Goal: Task Accomplishment & Management: Use online tool/utility

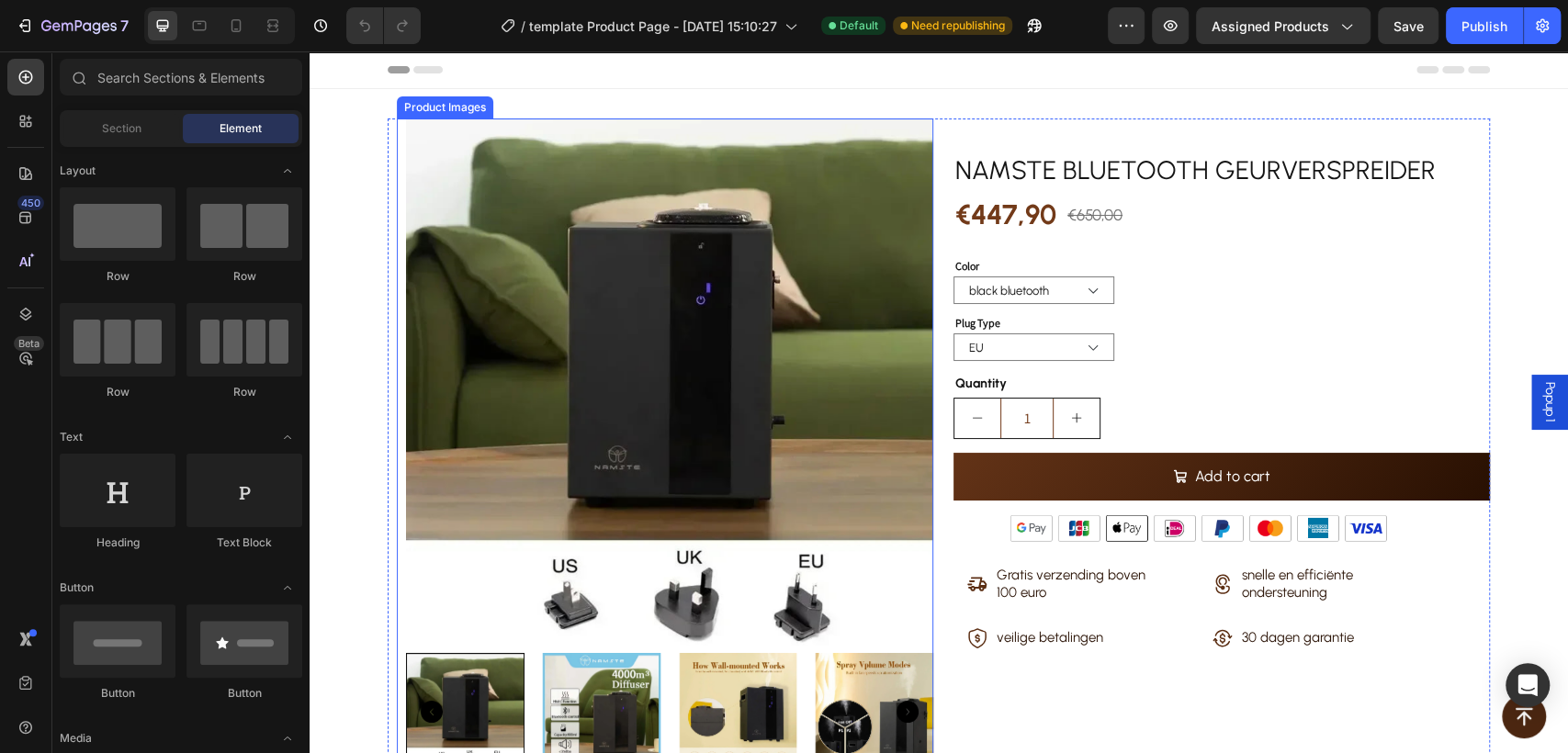
click at [406, 369] on img at bounding box center [670, 382] width 527 height 527
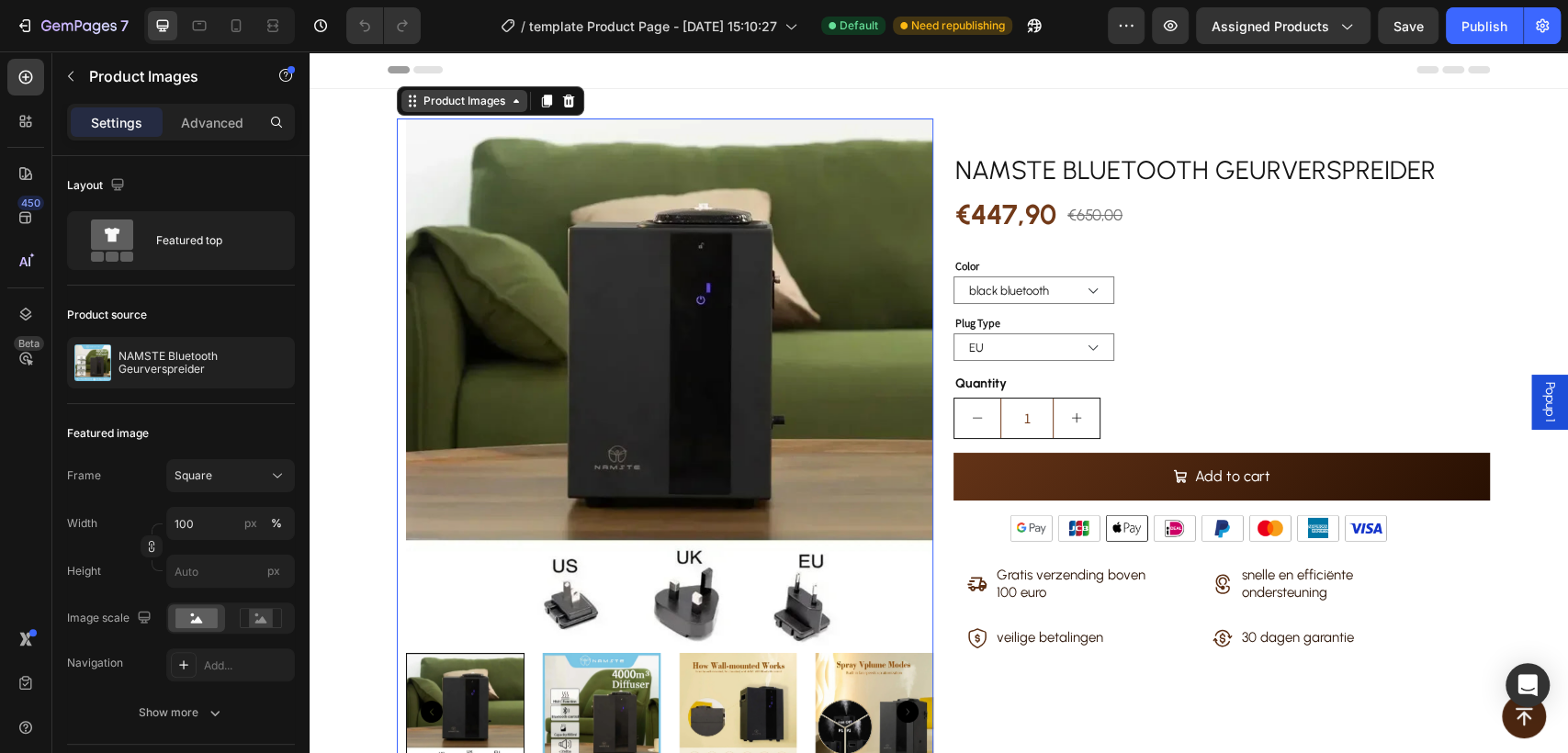
click at [414, 106] on icon at bounding box center [415, 106] width 3 height 3
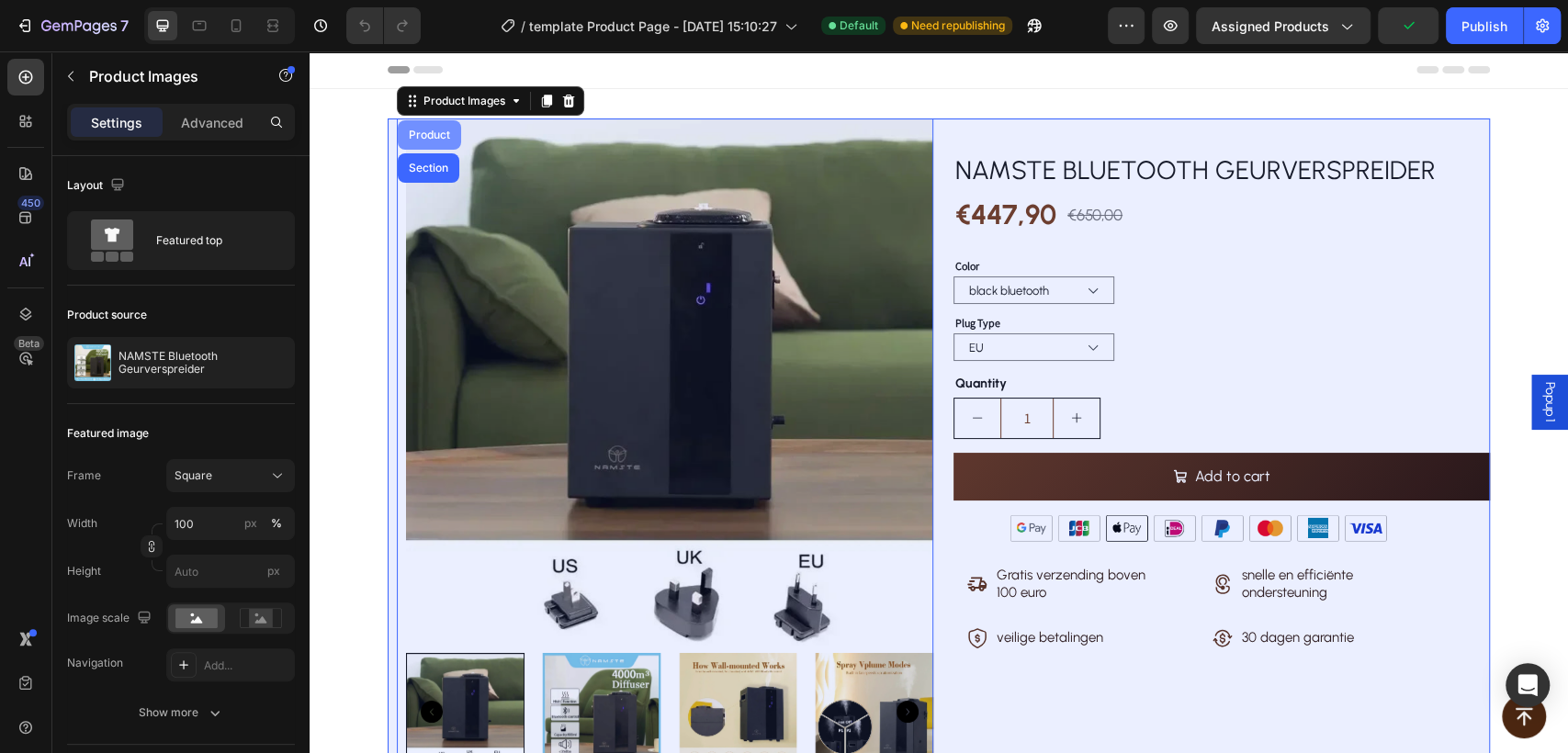
click at [410, 131] on div "Product" at bounding box center [430, 135] width 49 height 11
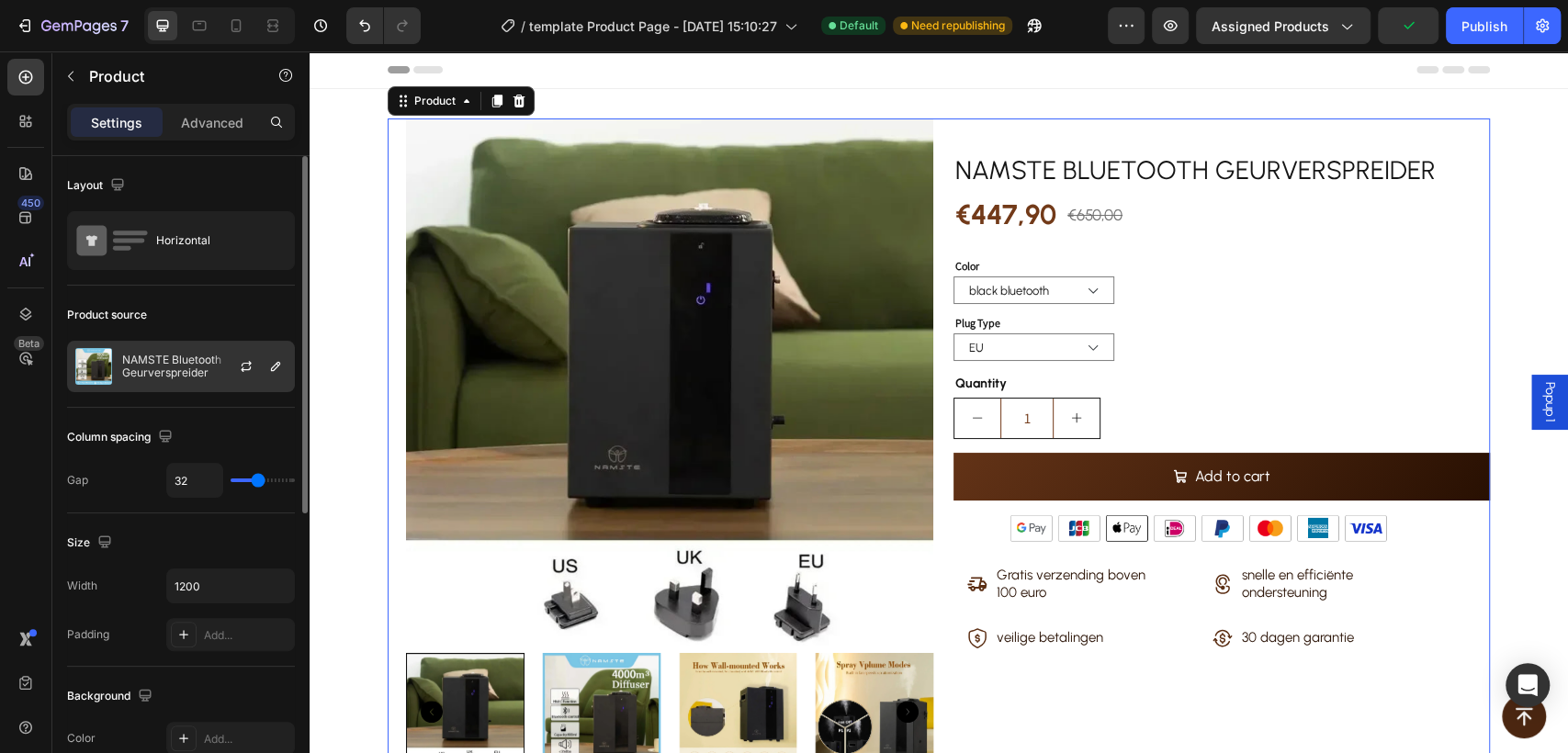
drag, startPoint x: 163, startPoint y: 367, endPoint x: 187, endPoint y: 369, distance: 24.1
click at [161, 367] on p "NAMSTE Bluetooth Geurverspreider" at bounding box center [204, 366] width 164 height 25
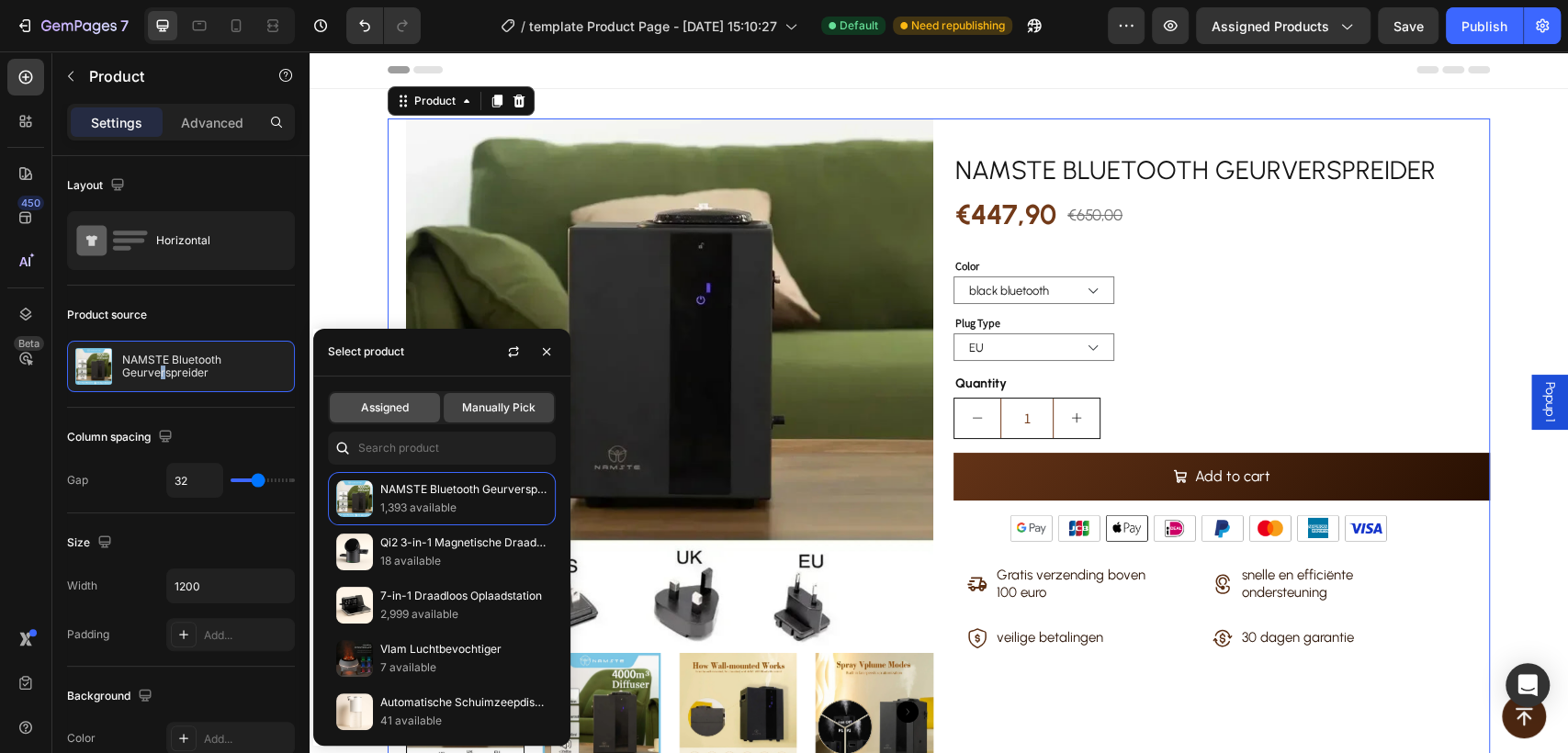
click at [378, 409] on span "Assigned" at bounding box center [384, 408] width 48 height 17
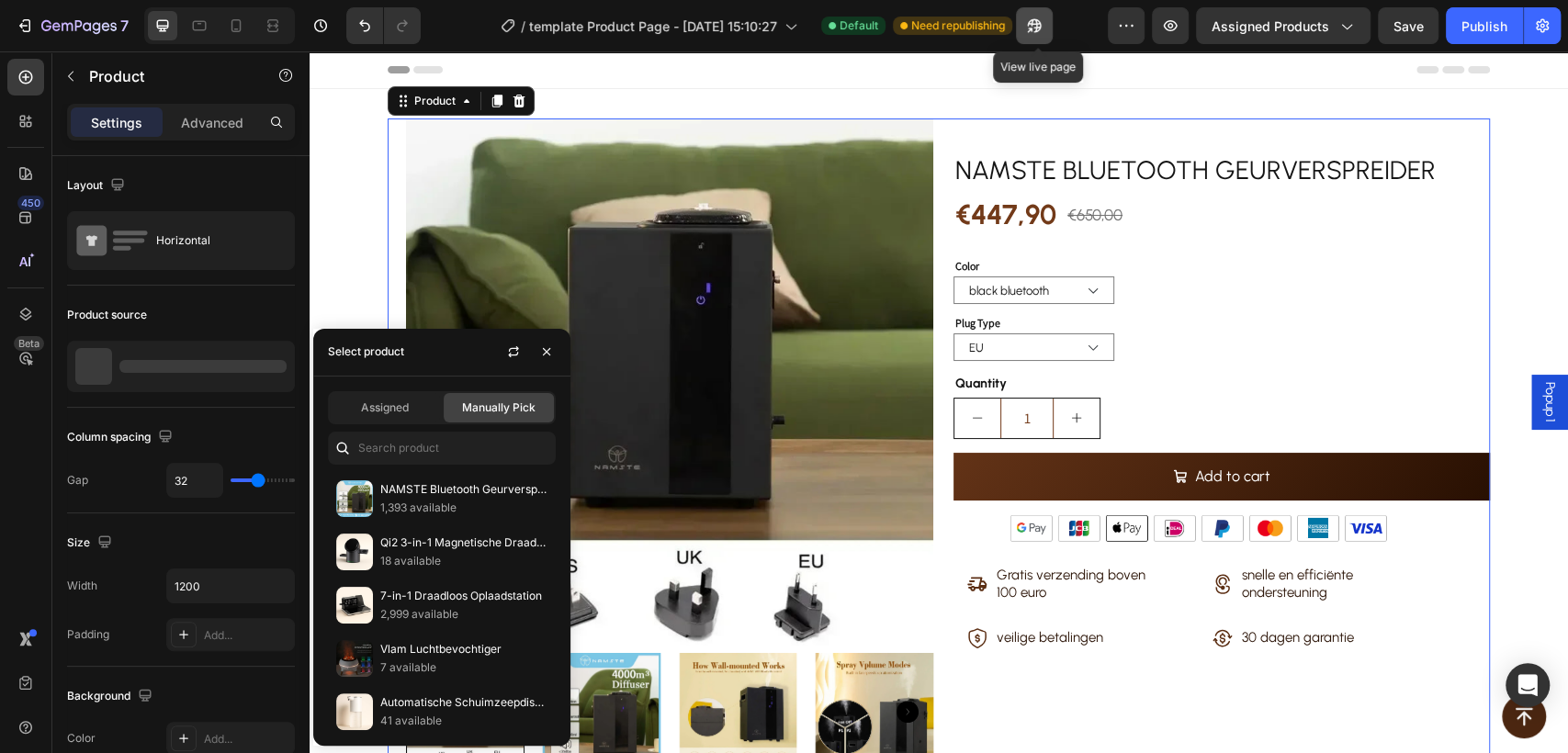
click at [1041, 26] on icon "button" at bounding box center [1033, 26] width 14 height 14
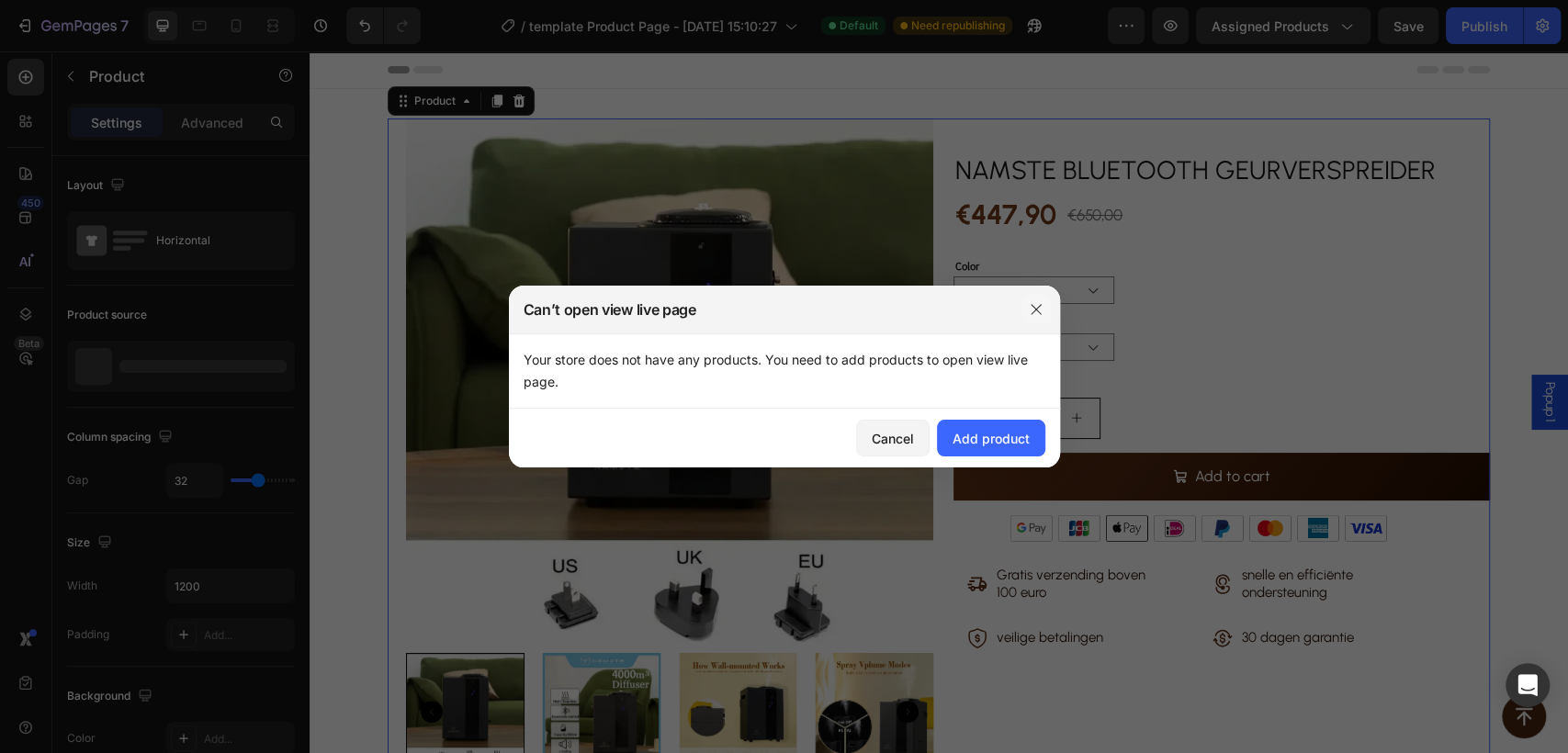
click at [1036, 314] on icon "button" at bounding box center [1036, 309] width 15 height 15
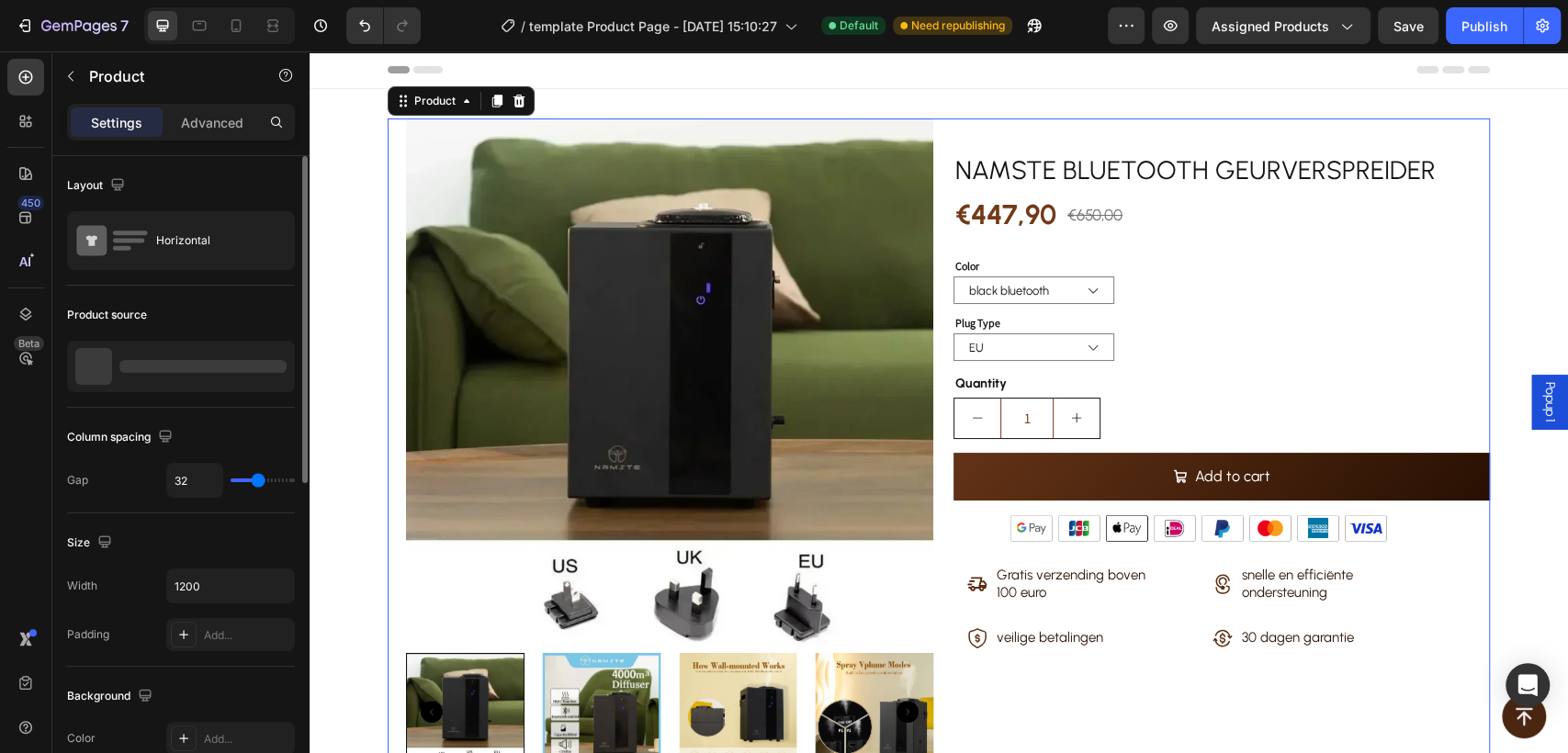
click at [169, 370] on div at bounding box center [203, 367] width 167 height 13
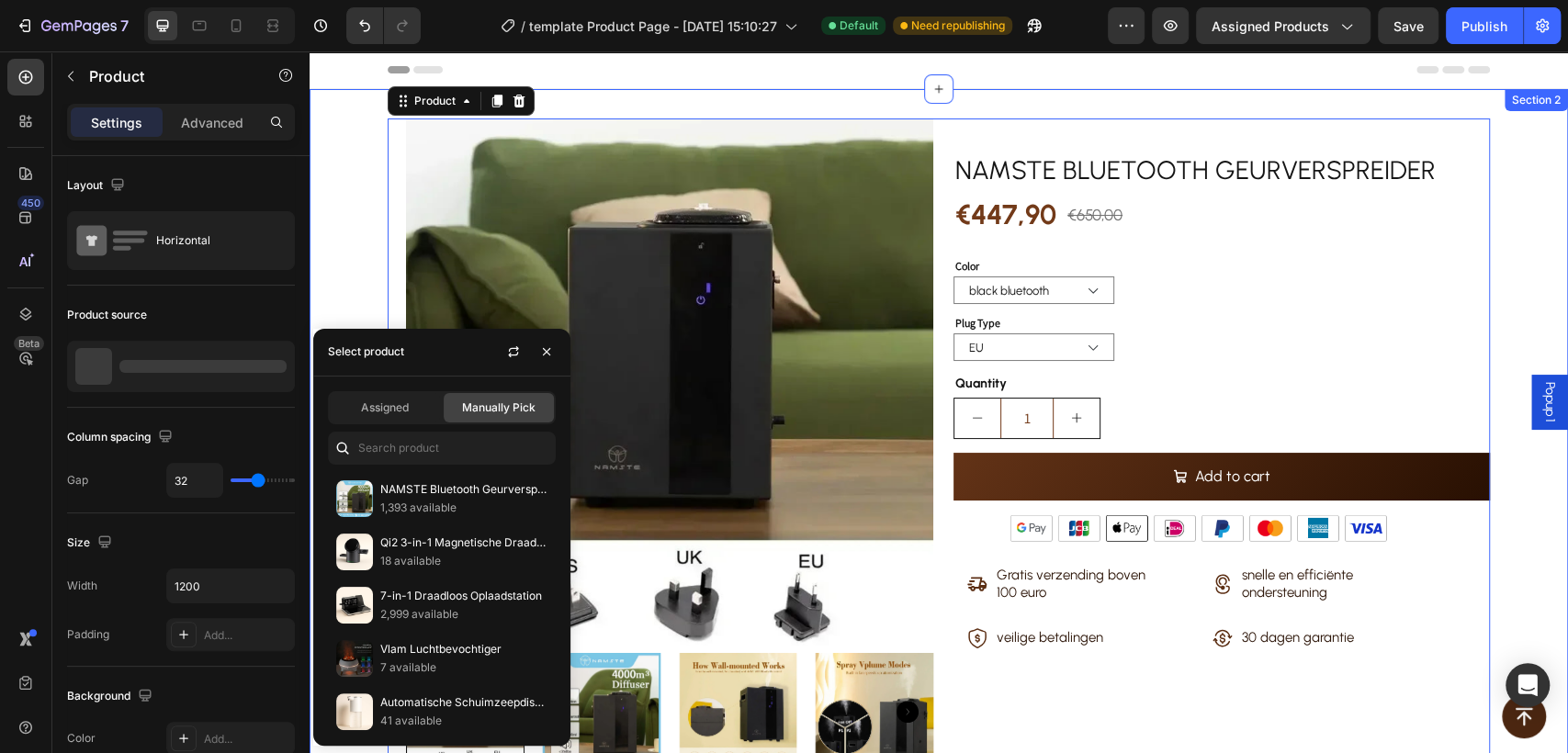
click at [350, 249] on div "Product Images SPECIFICATIONS Bare size : 20*14*29cm Brand Name : NAMSTE Capaci…" at bounding box center [939, 522] width 1259 height 808
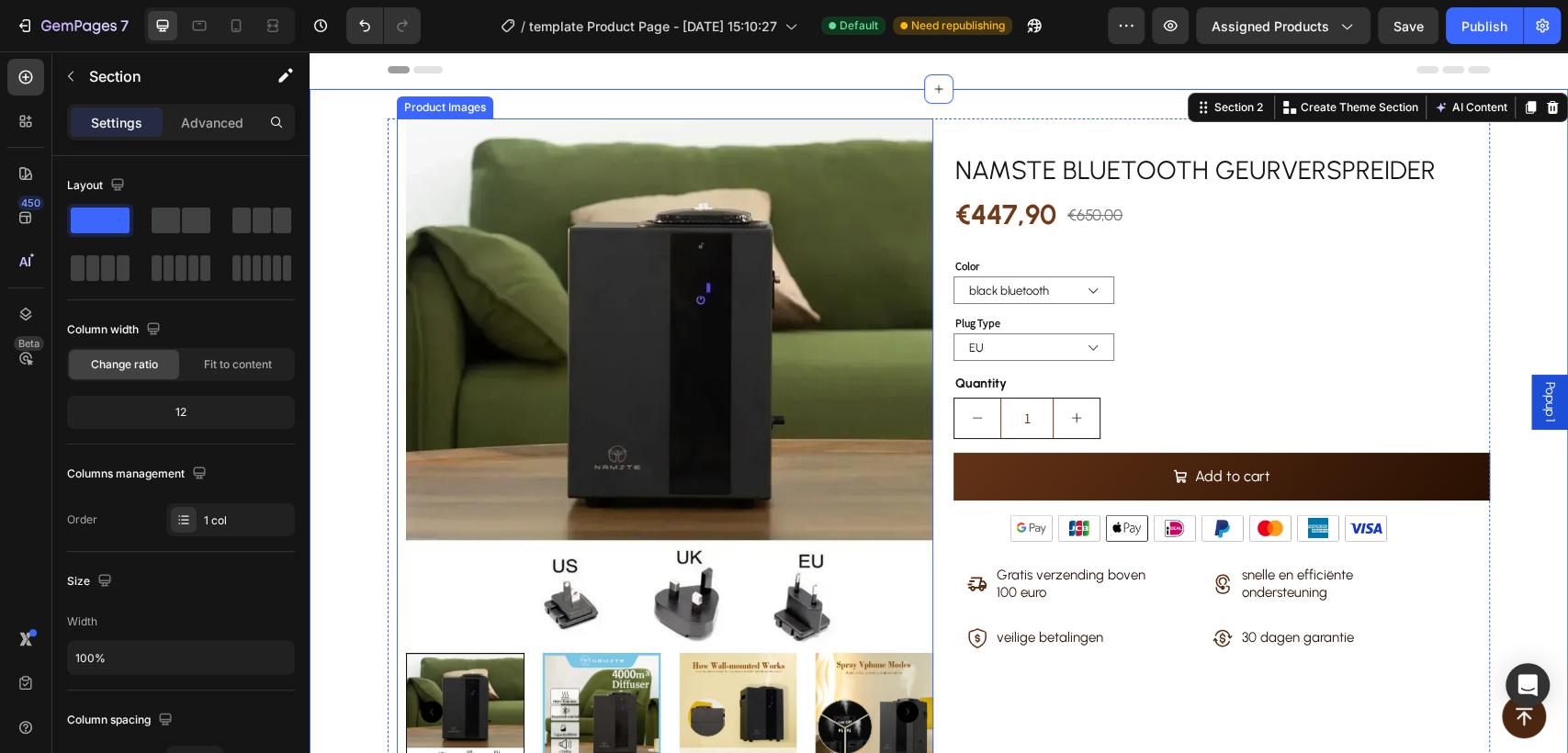
click at [406, 193] on div at bounding box center [670, 382] width 527 height 527
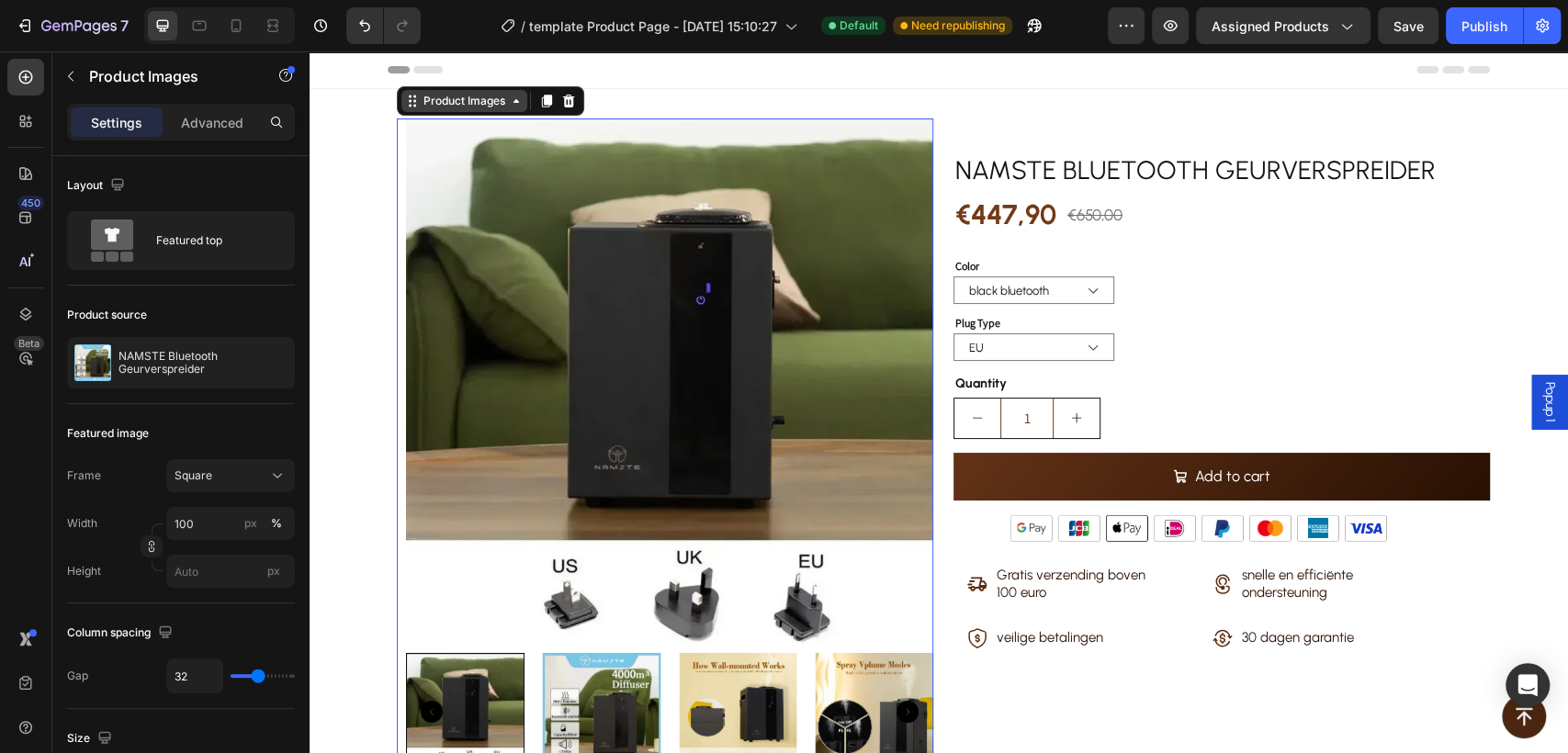
click at [430, 111] on div "Product Images" at bounding box center [464, 101] width 126 height 23
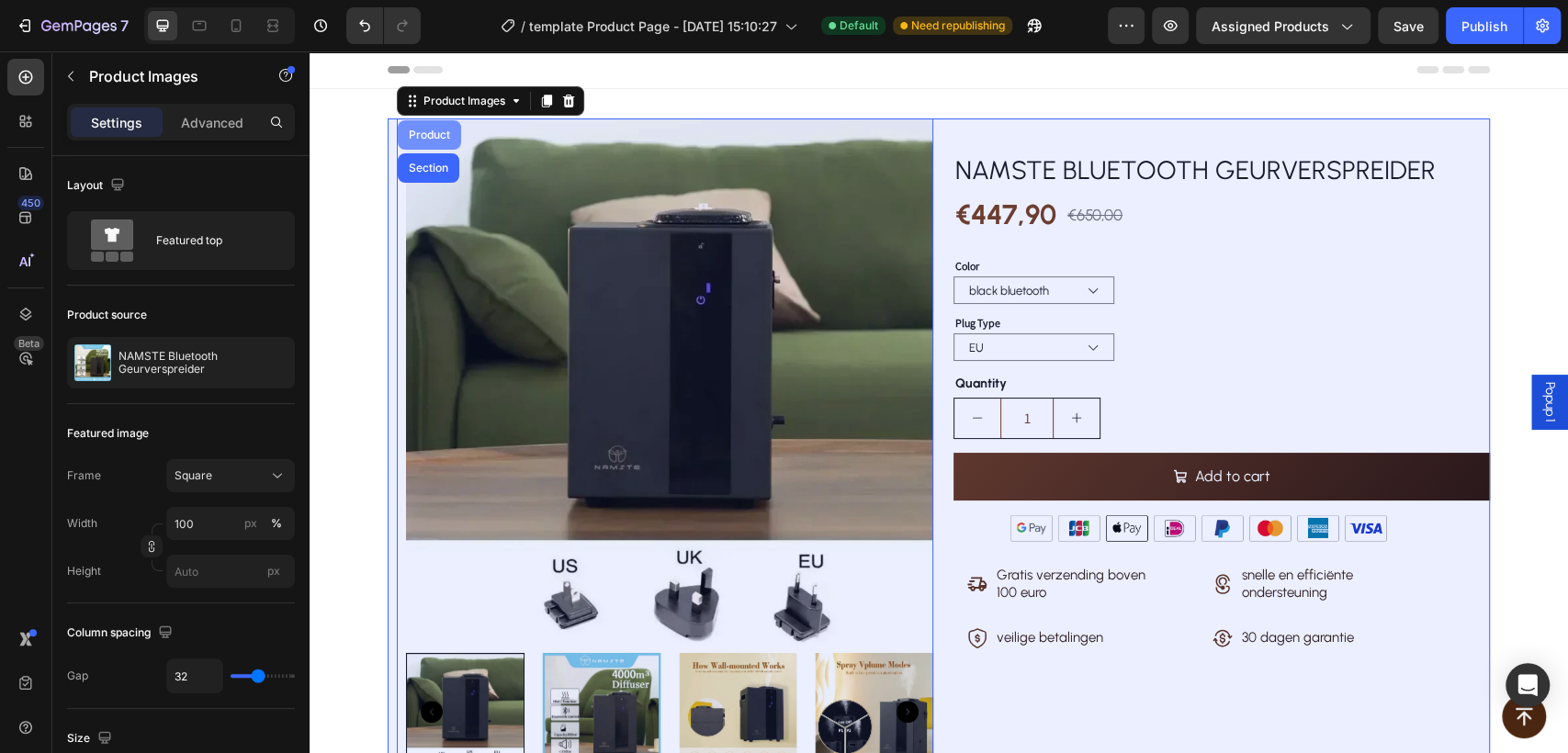
click at [427, 140] on div "Product" at bounding box center [430, 135] width 49 height 11
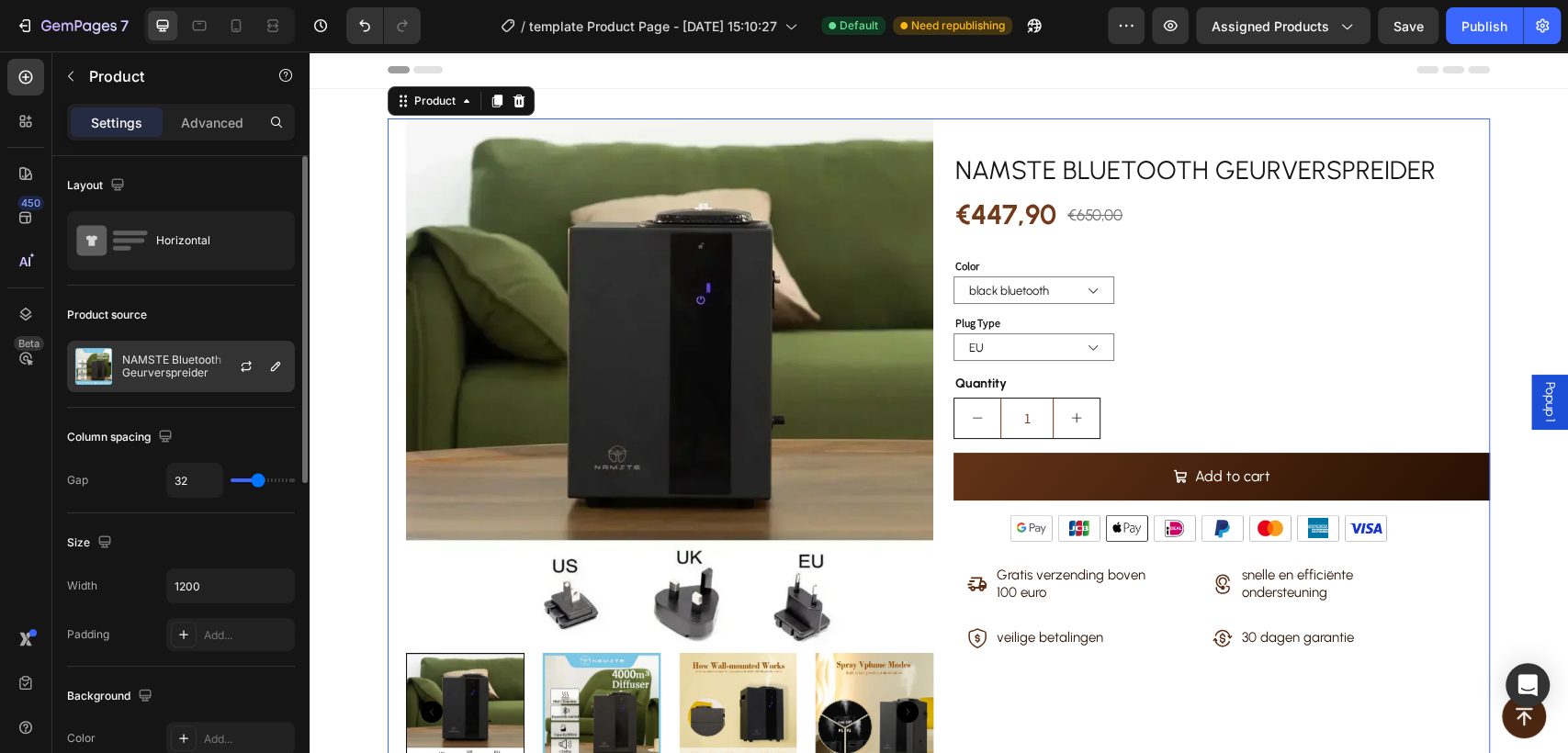
click at [149, 368] on p "NAMSTE Bluetooth Geurverspreider" at bounding box center [204, 366] width 164 height 25
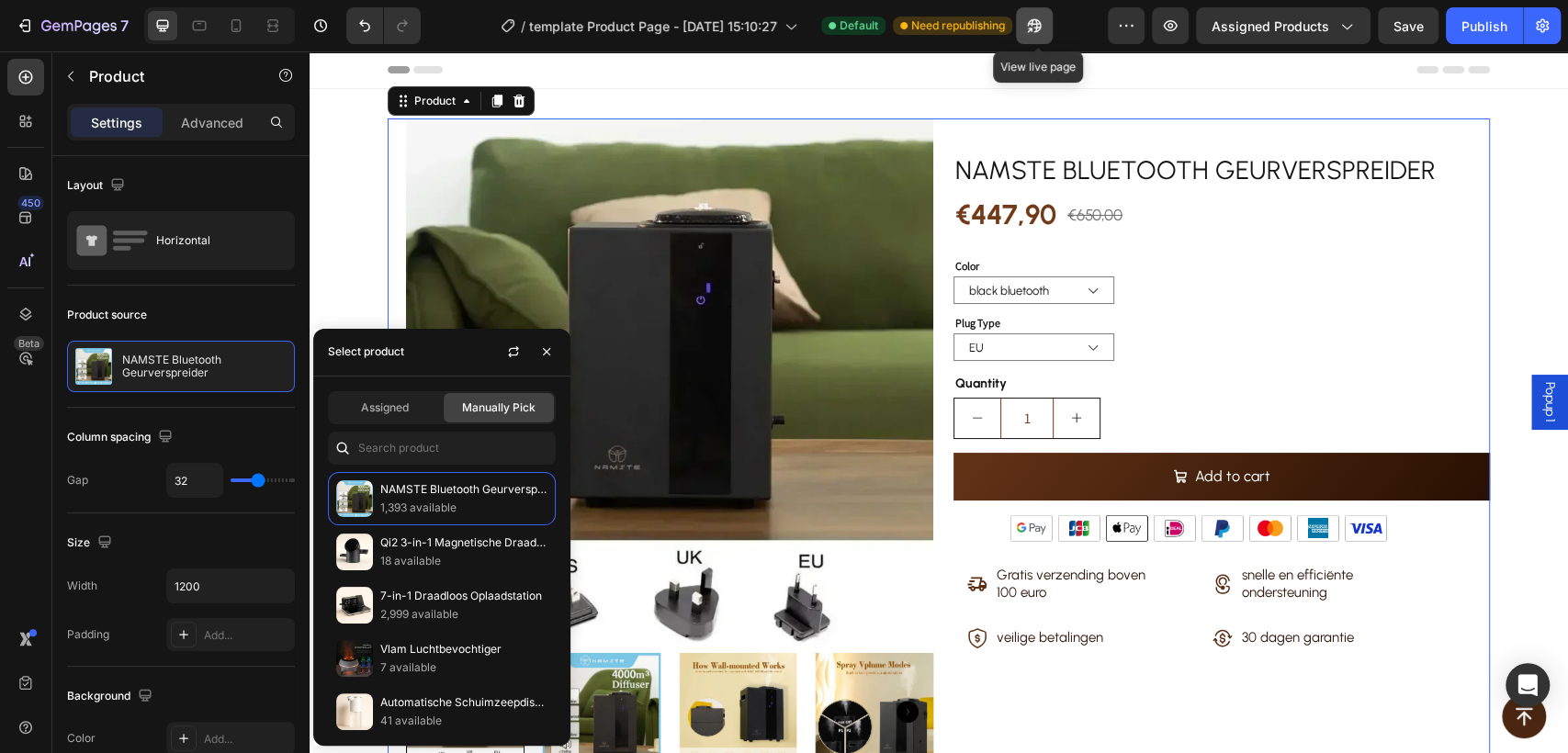
click at [1037, 20] on icon "button" at bounding box center [1033, 26] width 14 height 14
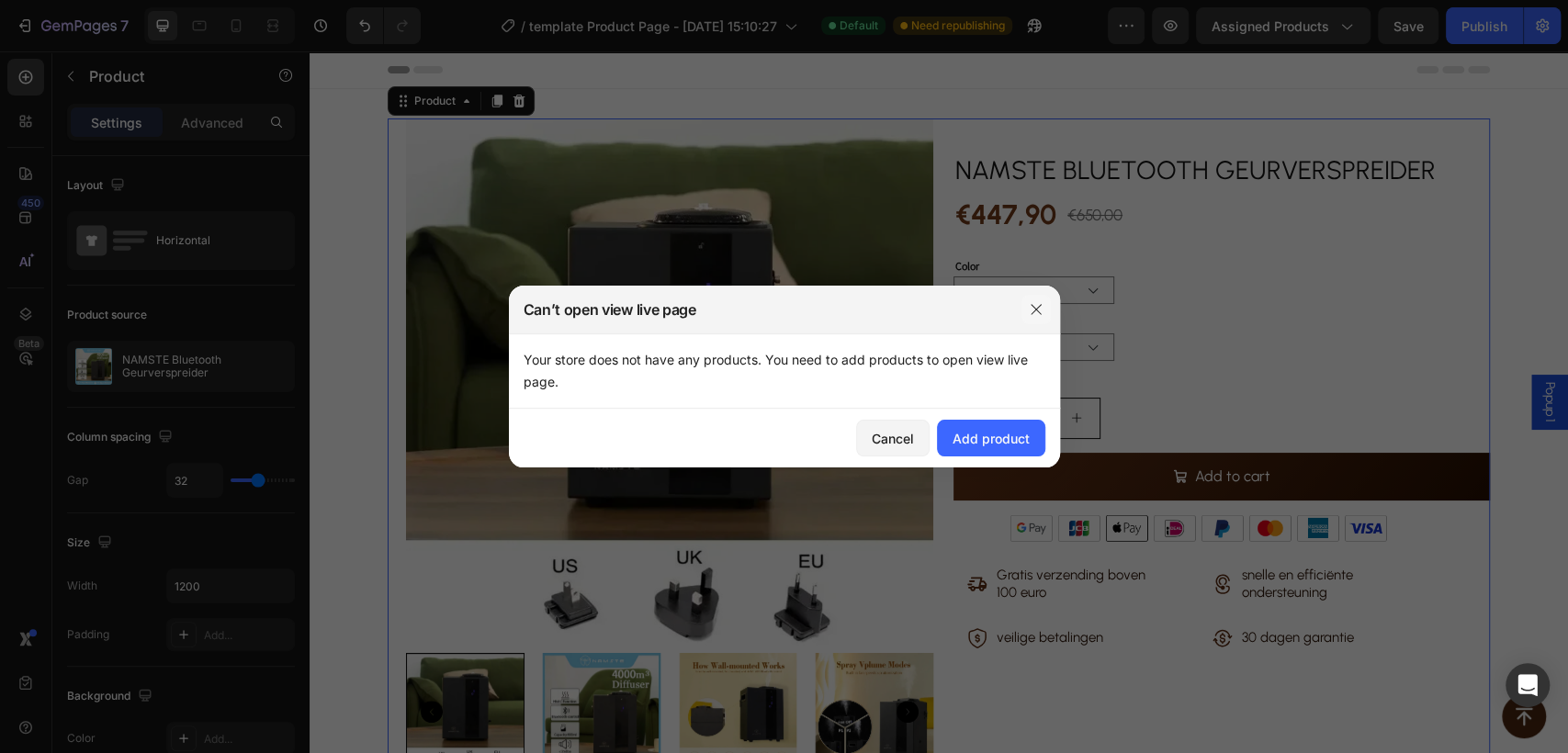
click at [1036, 306] on icon "button" at bounding box center [1036, 309] width 15 height 15
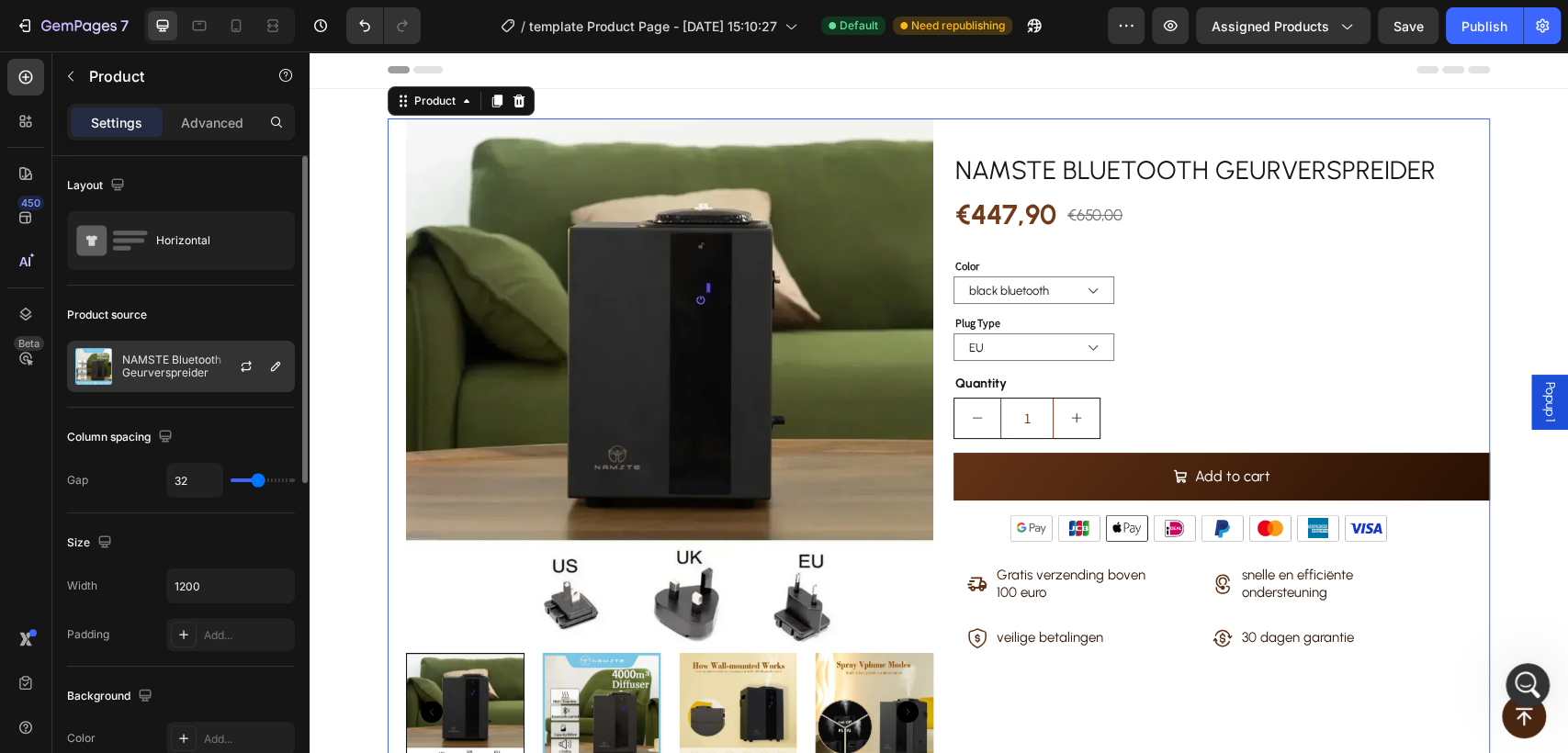
click at [189, 382] on div "NAMSTE Bluetooth Geurverspreider" at bounding box center [181, 366] width 228 height 52
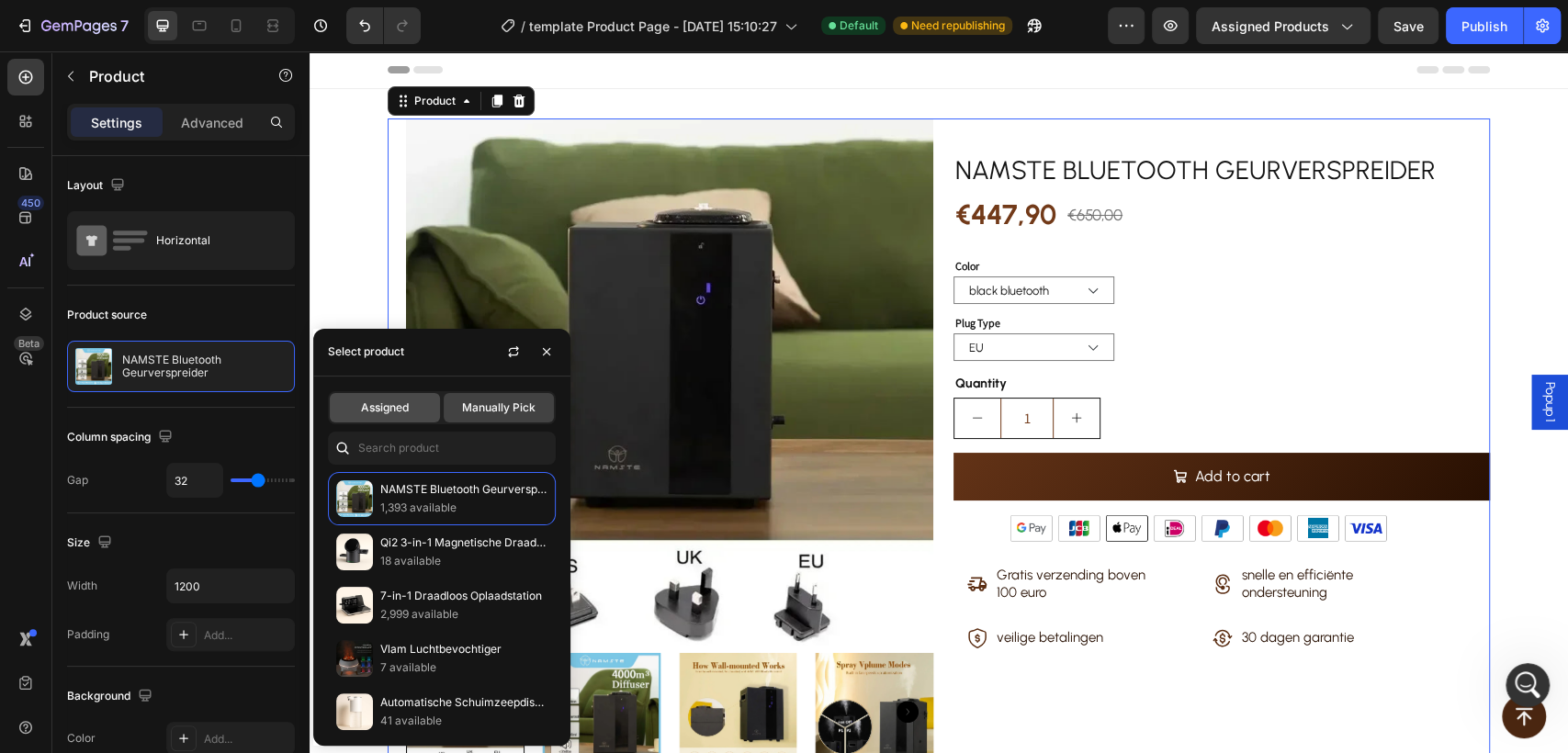
click at [415, 406] on div "Assigned" at bounding box center [385, 407] width 111 height 29
click at [415, 408] on div "Assigned" at bounding box center [385, 407] width 111 height 29
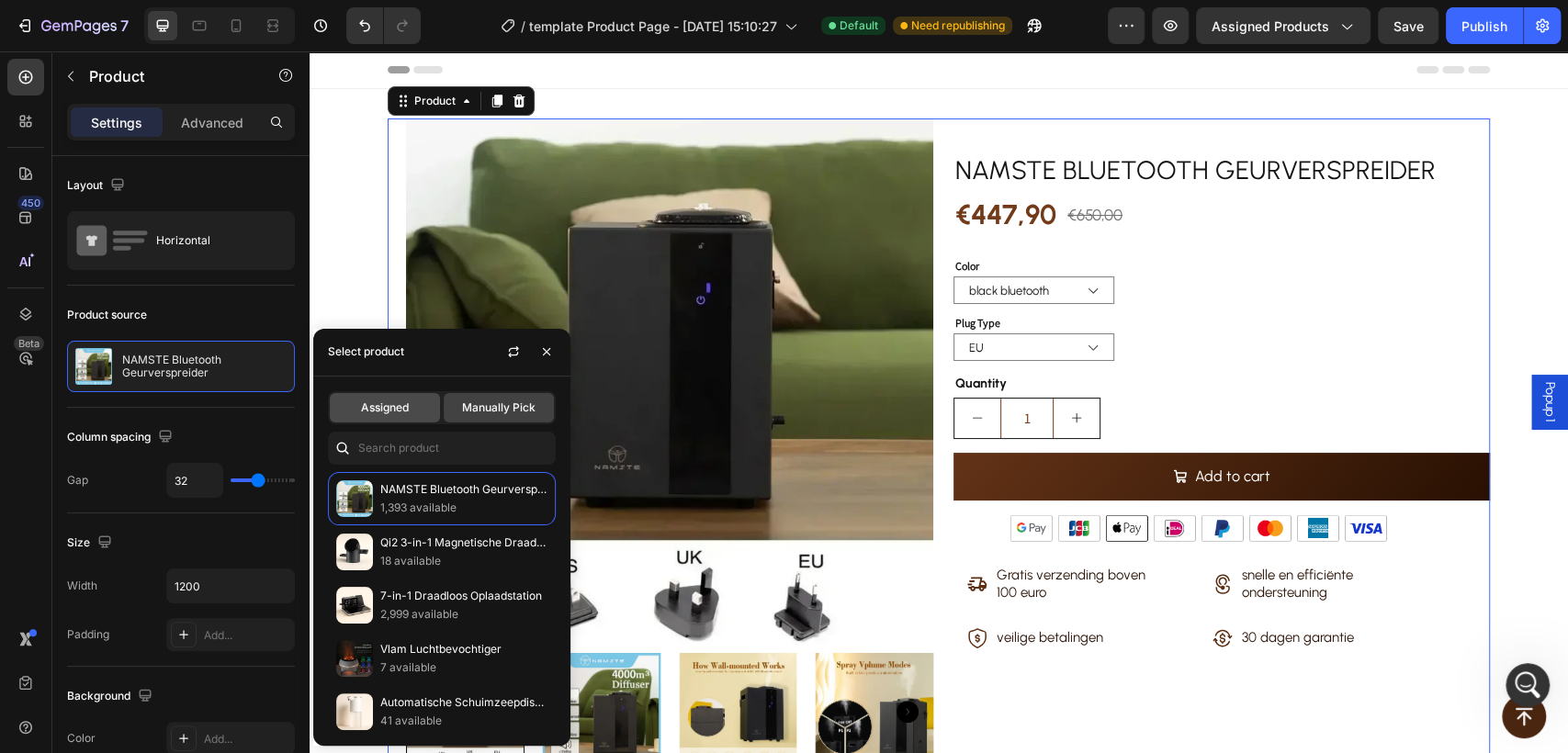
click at [382, 406] on span "Assigned" at bounding box center [384, 408] width 48 height 17
click at [377, 406] on span "Assigned" at bounding box center [384, 408] width 48 height 17
click at [384, 410] on span "Assigned" at bounding box center [384, 408] width 48 height 17
click at [396, 410] on span "Assigned" at bounding box center [384, 408] width 48 height 17
click at [390, 406] on span "Assigned" at bounding box center [384, 408] width 48 height 17
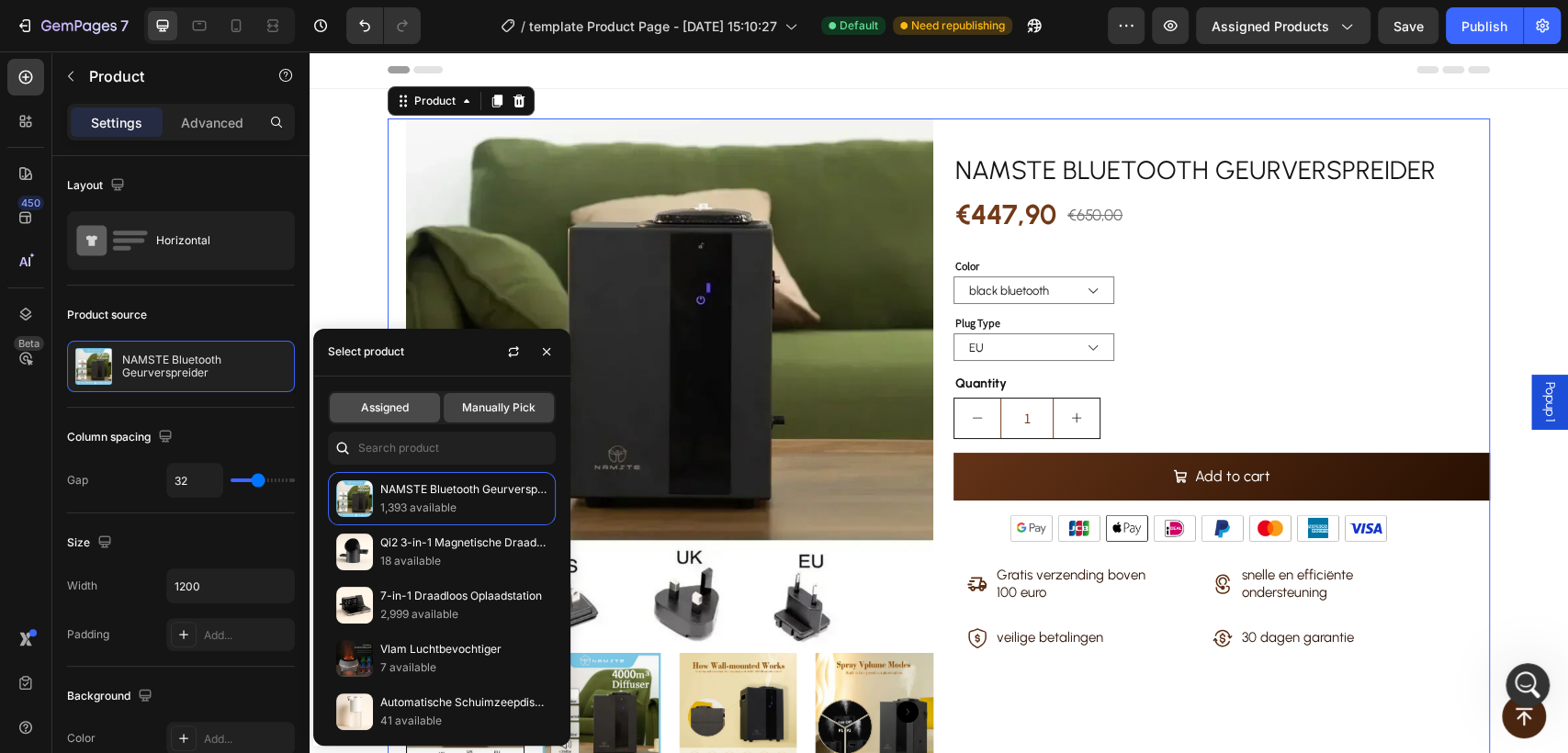
click at [394, 410] on span "Assigned" at bounding box center [384, 408] width 48 height 17
click at [373, 409] on span "Assigned" at bounding box center [384, 408] width 48 height 17
click at [368, 409] on span "Assigned" at bounding box center [384, 408] width 48 height 17
click at [394, 409] on span "Assigned" at bounding box center [384, 408] width 48 height 17
click at [391, 410] on span "Assigned" at bounding box center [384, 408] width 48 height 17
